Goal: Complete application form

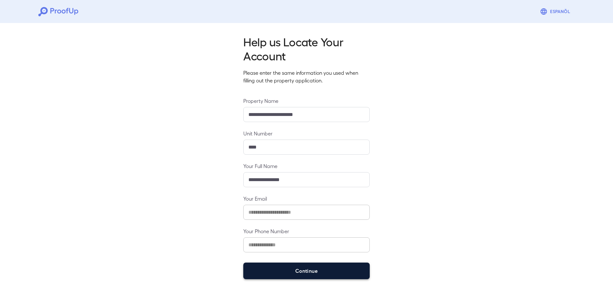
click at [295, 273] on button "Continue" at bounding box center [306, 270] width 126 height 17
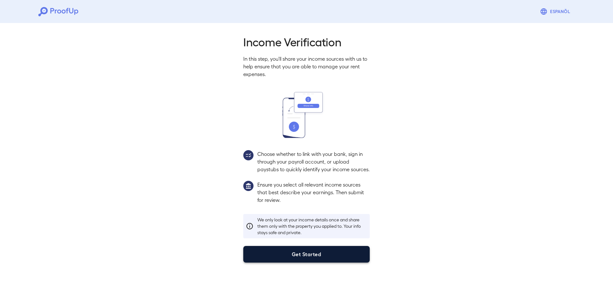
click at [324, 255] on button "Get Started" at bounding box center [306, 254] width 126 height 17
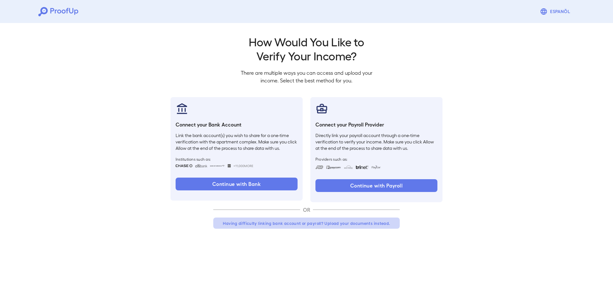
click at [314, 224] on button "Having difficulty linking bank account or payroll? Upload your documents instea…" at bounding box center [306, 222] width 186 height 11
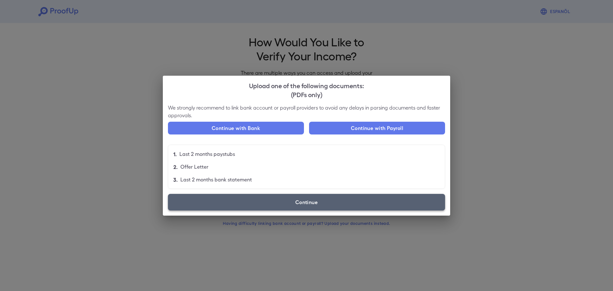
click at [309, 205] on label "Continue" at bounding box center [306, 202] width 277 height 17
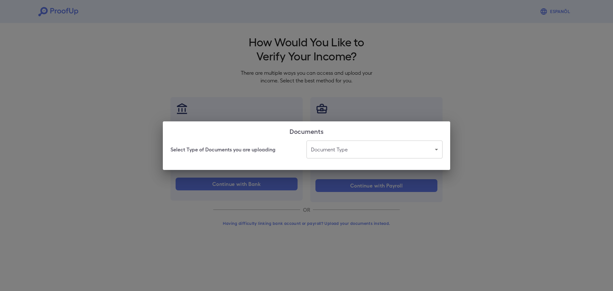
click at [342, 159] on div "Select Type of Documents you are uploading Document Type ​ ​" at bounding box center [306, 154] width 287 height 29
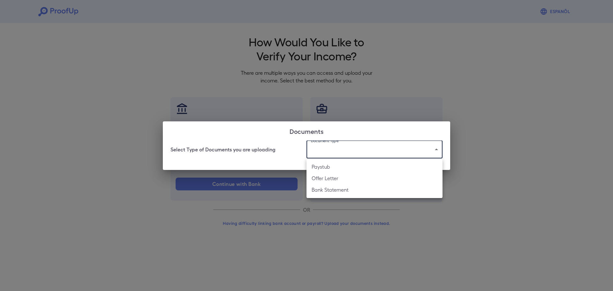
click at [354, 147] on body "Espanõl Go back How Would You Like to Verify Your Income? There are multiple wa…" at bounding box center [306, 122] width 613 height 244
click at [350, 187] on li "Bank Statement" at bounding box center [374, 189] width 136 height 11
type input "**********"
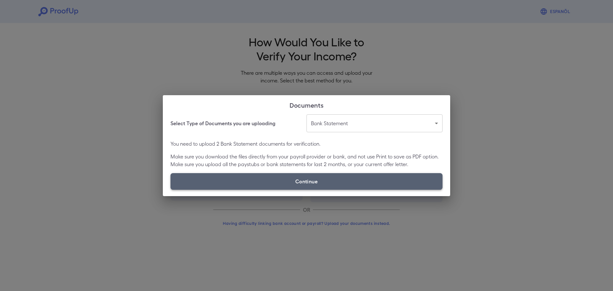
click at [354, 182] on label "Continue" at bounding box center [306, 181] width 272 height 17
click at [171, 189] on input "Continue" at bounding box center [170, 189] width 0 height 0
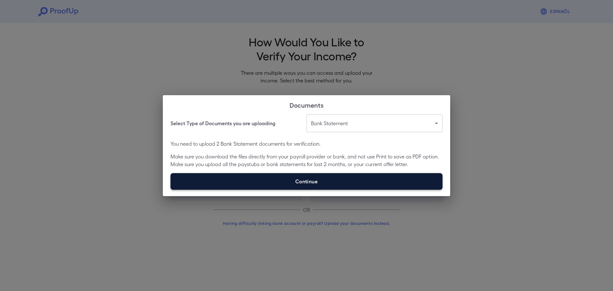
type input "**********"
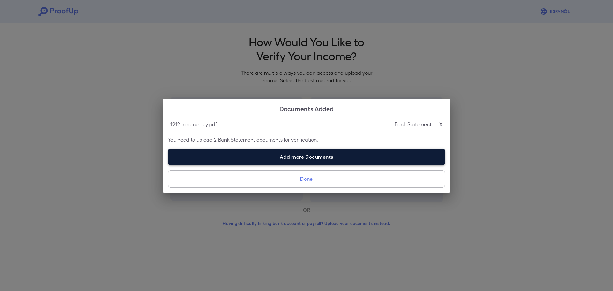
click at [311, 160] on label "Add more Documents" at bounding box center [306, 156] width 277 height 17
click at [168, 165] on input "Add more Documents" at bounding box center [168, 165] width 0 height 0
type input "**********"
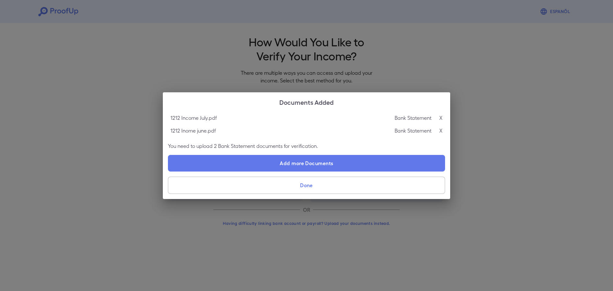
click at [327, 190] on button "Done" at bounding box center [306, 184] width 277 height 17
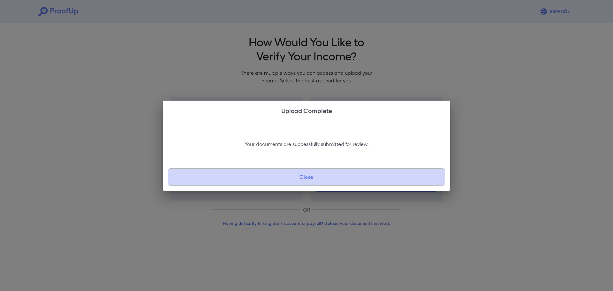
click at [289, 177] on button "Close" at bounding box center [306, 176] width 277 height 17
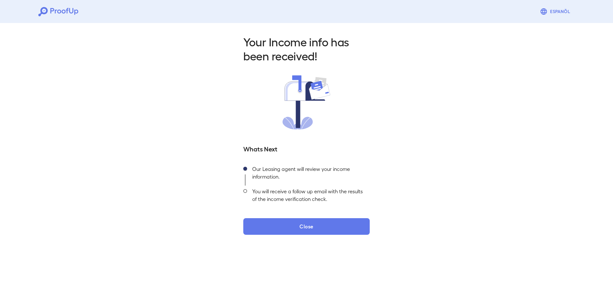
click at [437, 107] on div "Your Income info has been received! Whats Next Our Leasing agent will review yo…" at bounding box center [306, 132] width 613 height 224
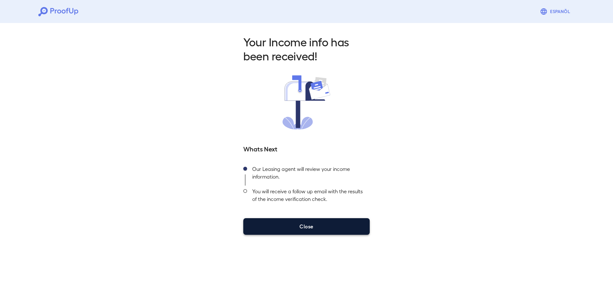
click at [311, 222] on button "Close" at bounding box center [306, 226] width 126 height 17
